Goal: Task Accomplishment & Management: Complete application form

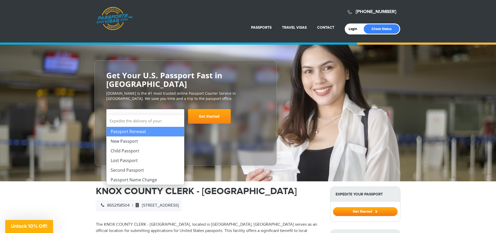
click at [176, 111] on span "Select Your Service" at bounding box center [144, 118] width 69 height 15
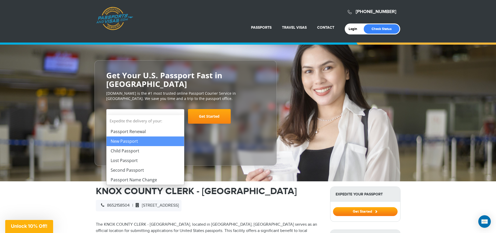
select select "**********"
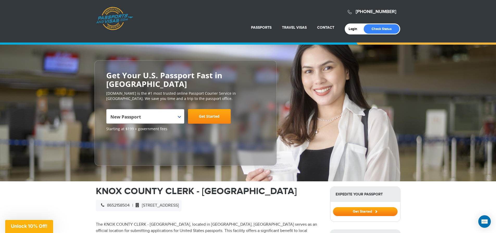
click at [209, 109] on link "Get Started" at bounding box center [209, 116] width 43 height 15
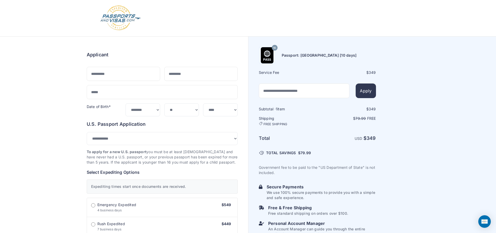
select select "***"
